Goal: Task Accomplishment & Management: Use online tool/utility

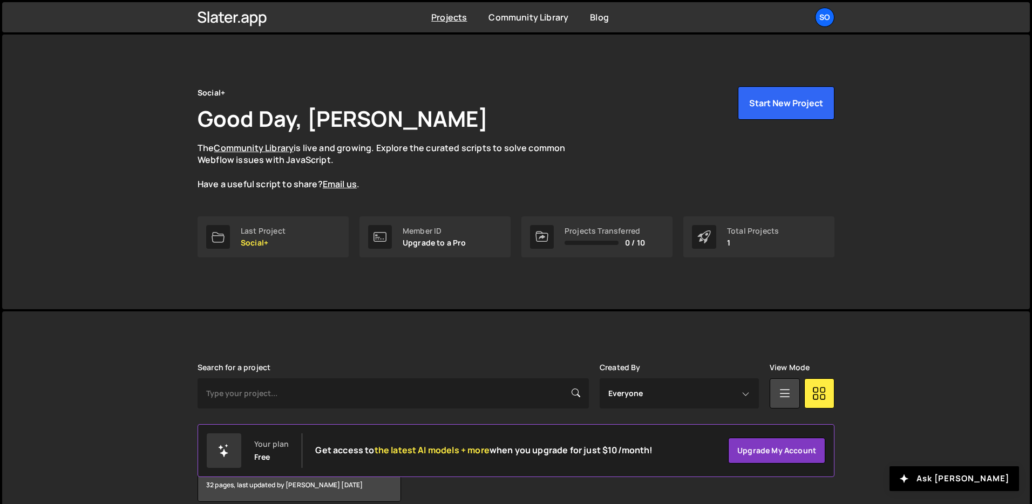
scroll to position [52, 0]
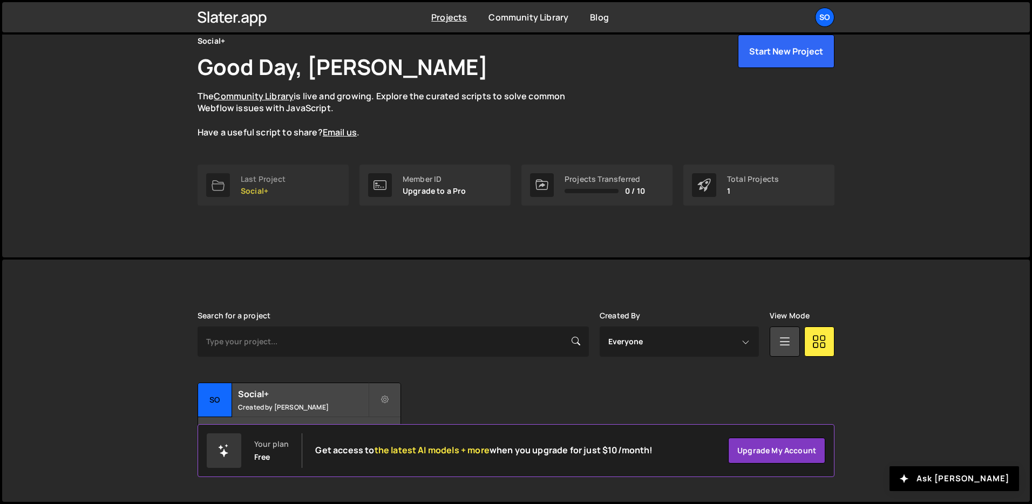
click at [263, 168] on link "Last Project Social+" at bounding box center [273, 185] width 151 height 41
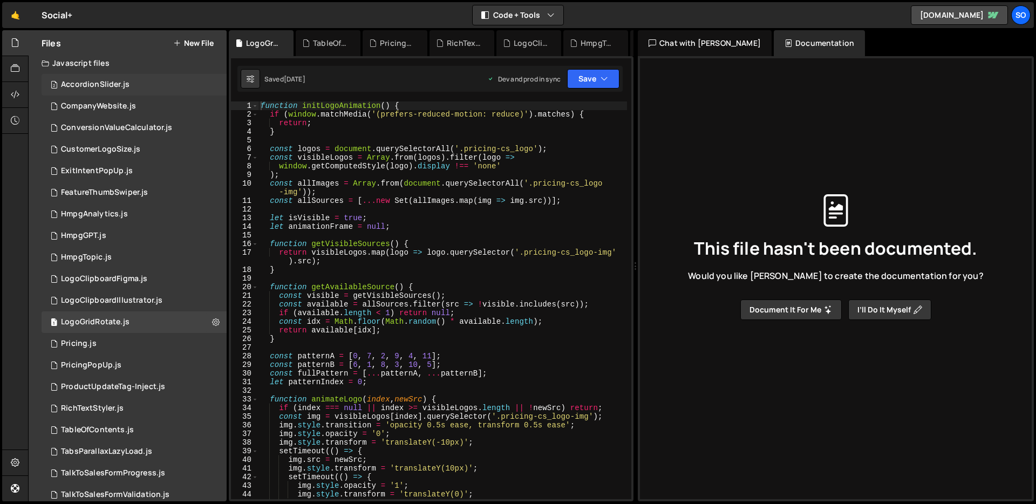
scroll to position [3, 0]
click at [106, 87] on div "AccordionSlider.js" at bounding box center [95, 85] width 69 height 10
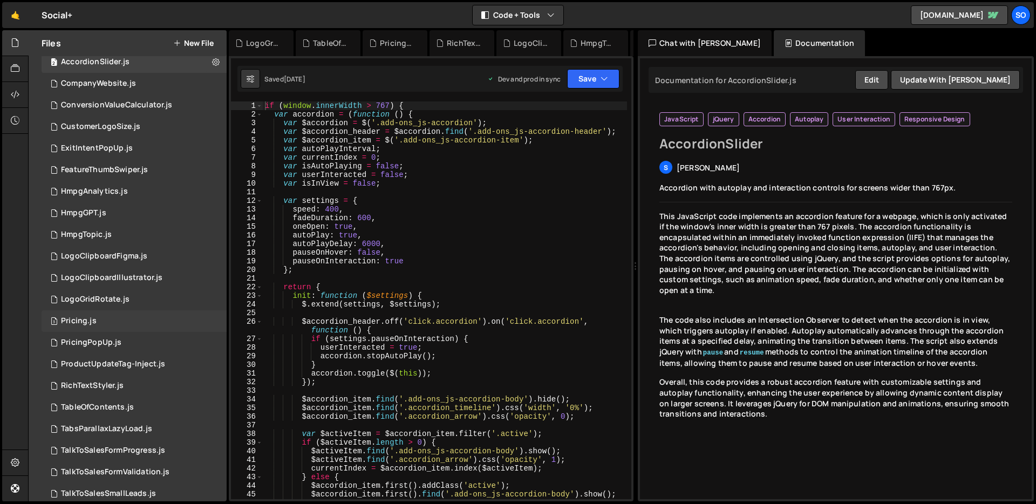
scroll to position [0, 0]
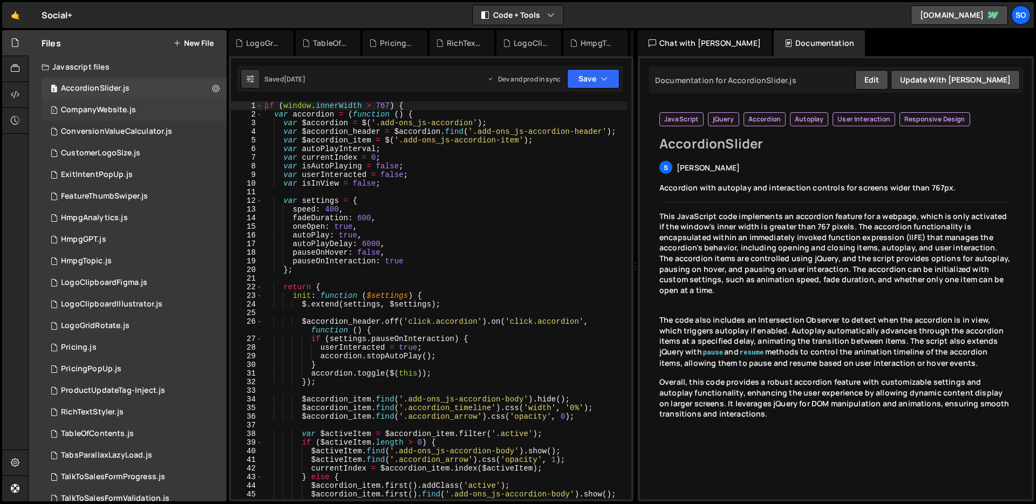
click at [104, 113] on div "CompanyWebsite.js" at bounding box center [98, 110] width 75 height 10
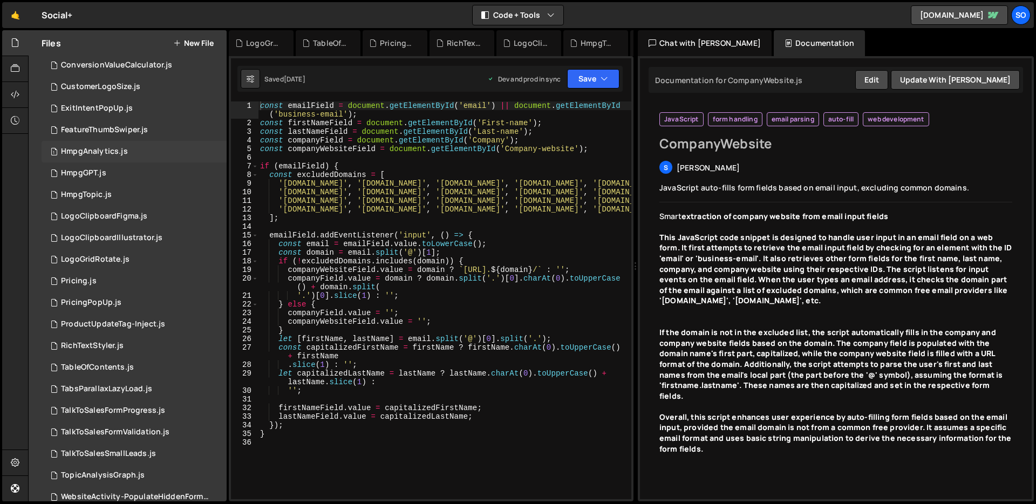
scroll to position [67, 0]
click at [105, 153] on div "HmpgAnalytics.js" at bounding box center [94, 151] width 67 height 10
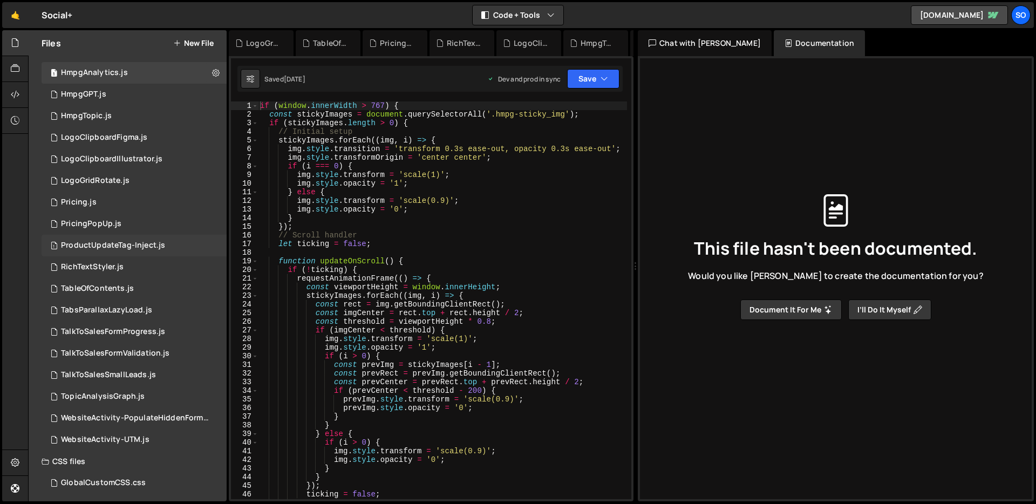
scroll to position [148, 0]
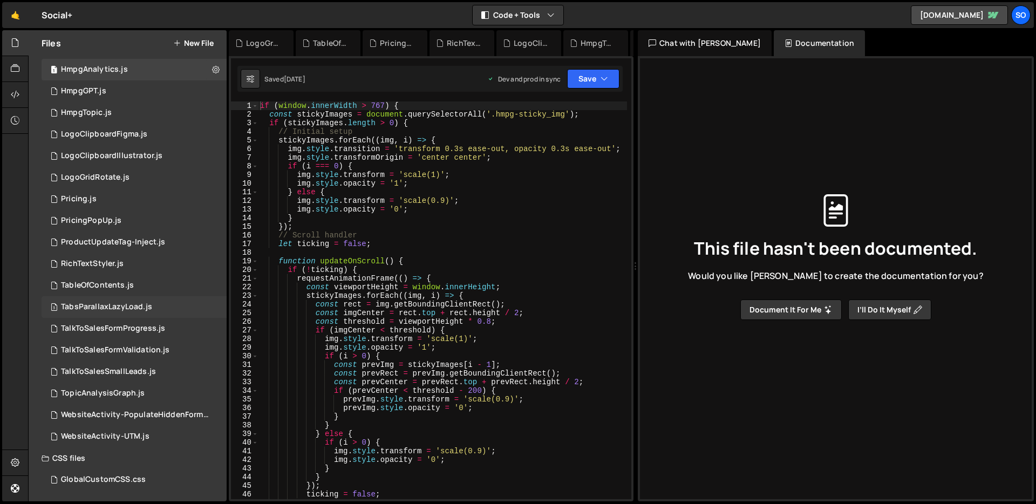
click at [113, 309] on div "TabsParallaxLazyLoad.js" at bounding box center [106, 307] width 91 height 10
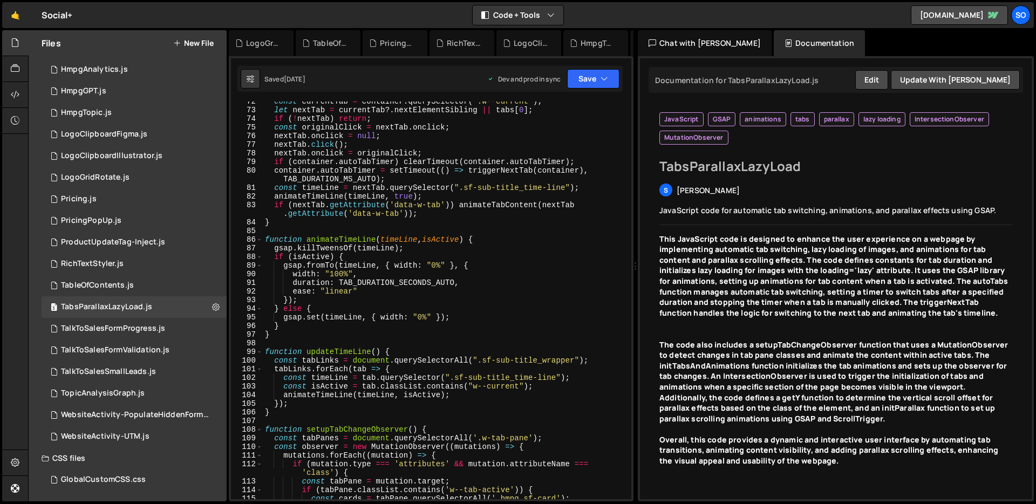
scroll to position [643, 0]
click at [454, 216] on div "const currentTab = container . querySelector ( ".w--current" ) ; let nextTab = …" at bounding box center [445, 304] width 364 height 415
type textarea "if (window.innerWidth > 478) initParallax();"
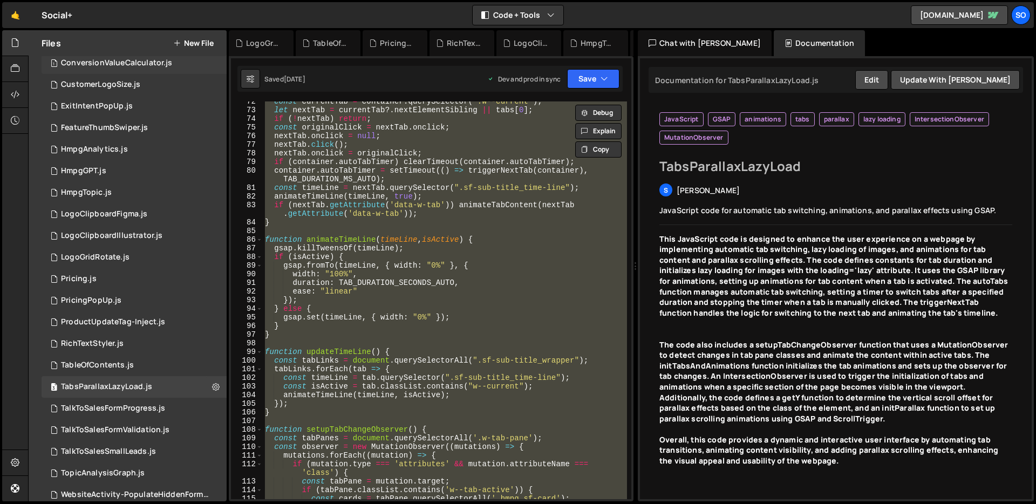
scroll to position [0, 0]
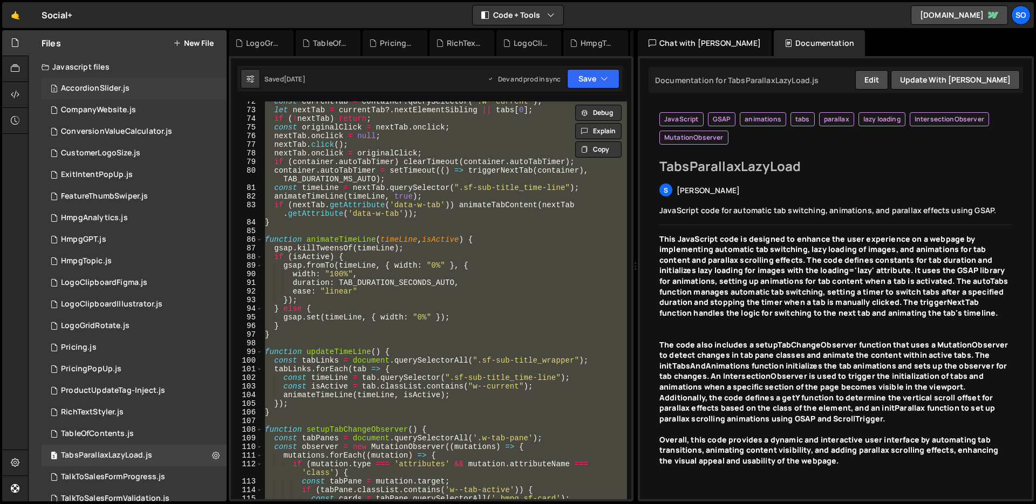
click at [111, 92] on div "AccordionSlider.js" at bounding box center [95, 89] width 69 height 10
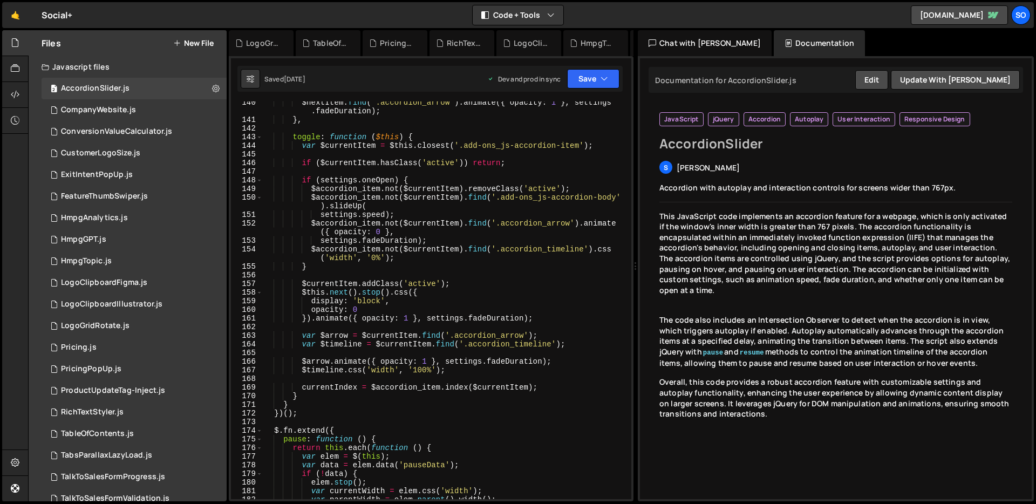
scroll to position [1231, 0]
click at [366, 248] on div "$nextItem . find ( '.accordion_arrow' ) . animate ({ opacity : 1 } , settings .…" at bounding box center [445, 309] width 364 height 424
type textarea "}"
